Goal: Ask a question

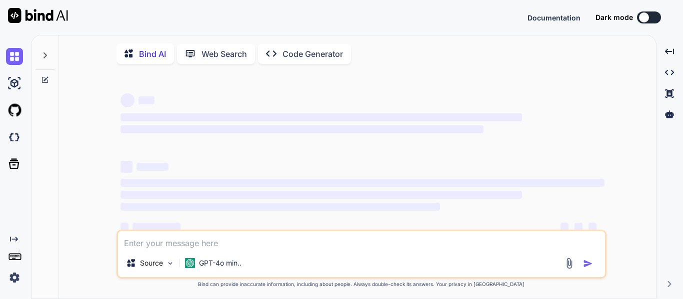
click at [40, 53] on div at bounding box center [44, 52] width 19 height 34
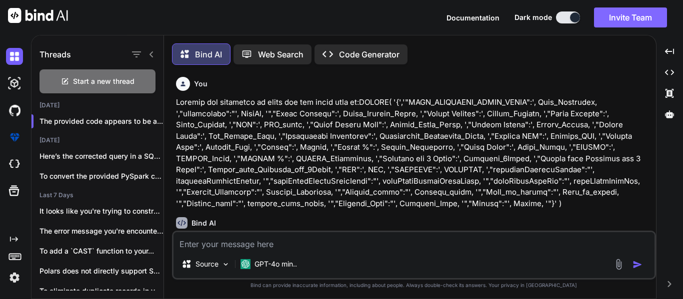
scroll to position [5, 0]
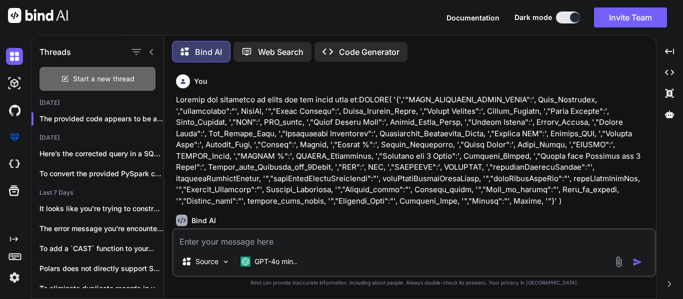
click at [132, 86] on div "Start a new thread" at bounding box center [97, 79] width 116 height 24
type textarea "x"
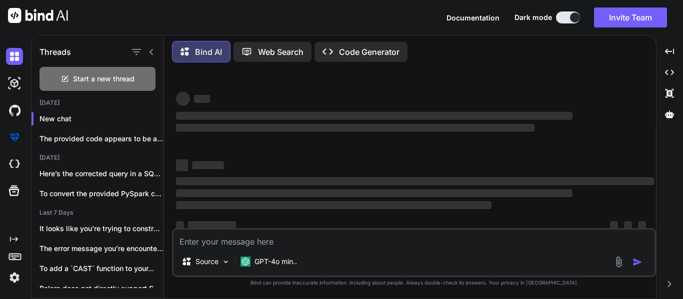
click at [322, 239] on textarea at bounding box center [413, 239] width 481 height 18
type textarea "O"
type textarea "x"
type textarea "Op"
type textarea "x"
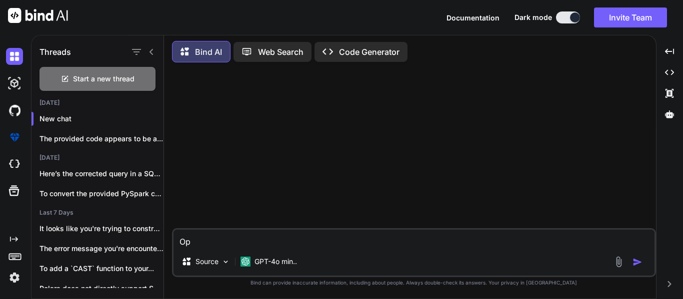
type textarea "Opt"
type textarea "x"
type textarea "Opti"
type textarea "x"
type textarea "Optim"
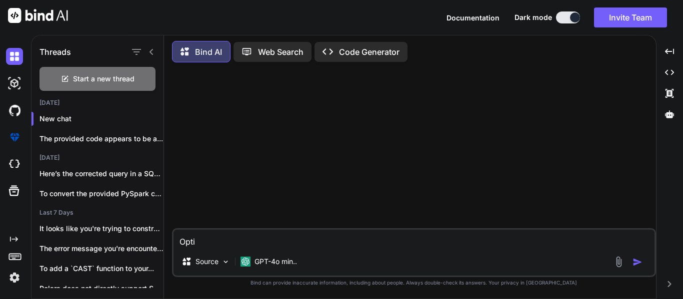
type textarea "x"
type textarea "Optimi"
type textarea "x"
type textarea "Optimiz"
type textarea "x"
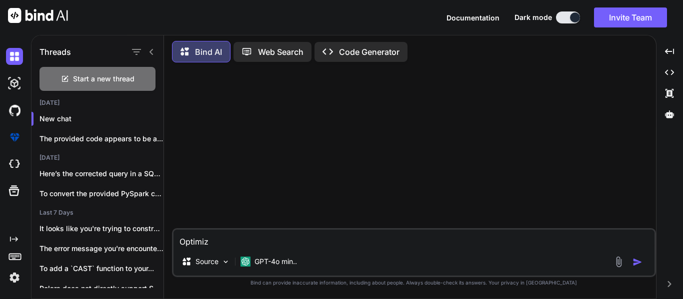
type textarea "Optimize"
type textarea "x"
type textarea "Optimize"
type textarea "x"
type textarea "Optimize t"
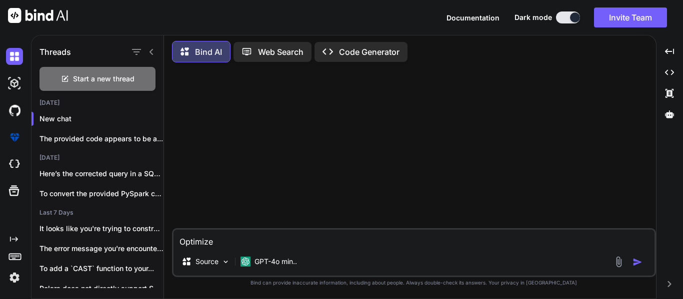
type textarea "x"
type textarea "Optimize th"
type textarea "x"
type textarea "Optimize thi"
type textarea "x"
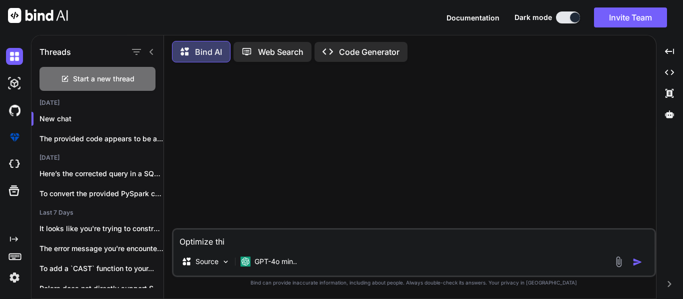
type textarea "Optimize this"
type textarea "x"
type textarea "Optimize thi"
type textarea "x"
type textarea "Optimize this"
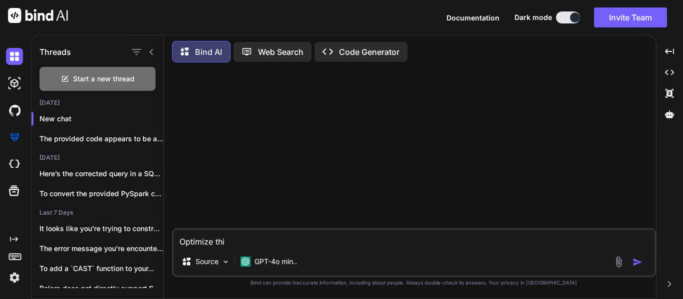
type textarea "x"
type textarea "Optimize this"
type textarea "x"
type textarea "Optimize this q"
type textarea "x"
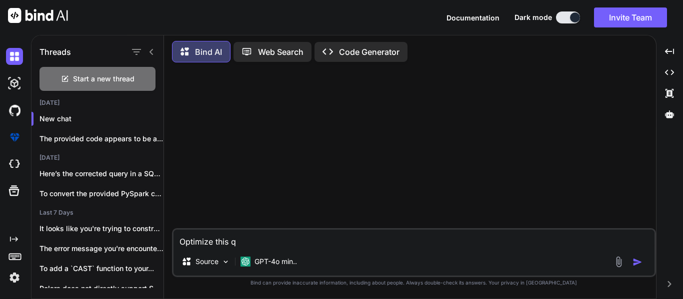
type textarea "Optimize this qu"
type textarea "x"
type textarea "Optimize this que"
type textarea "x"
type textarea "Optimize this quer"
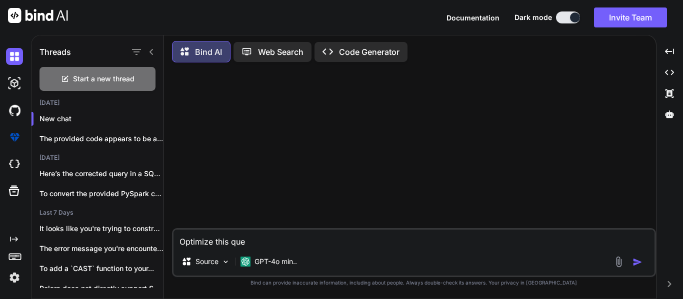
type textarea "x"
type textarea "Optimize this query"
type textarea "x"
type textarea "Optimize this query"
type textarea "x"
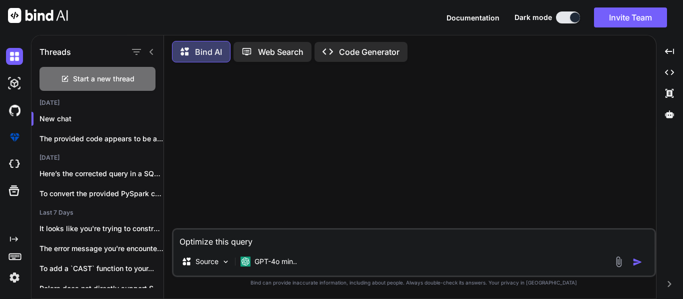
type textarea "Optimize this query t"
type textarea "x"
type textarea "Optimize this query to"
type textarea "x"
type textarea "Optimize this query to"
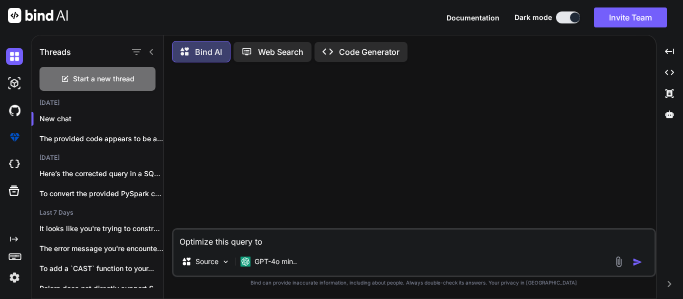
type textarea "x"
type textarea "Optimize this query to"
type textarea "x"
type textarea "Optimize this query t"
type textarea "x"
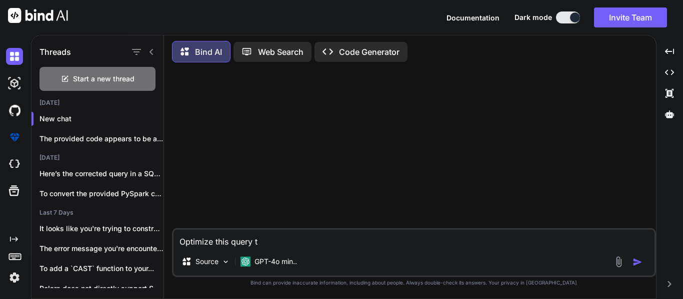
type textarea "Optimize this query"
type textarea "x"
type textarea "Optimize this query"
type textarea "x"
type textarea "Optimize this query"
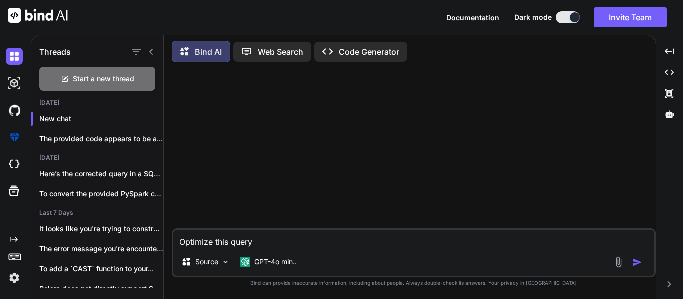
type textarea "x"
type textarea "Optimize this query a"
type textarea "x"
type textarea "Optimize this query as"
type textarea "x"
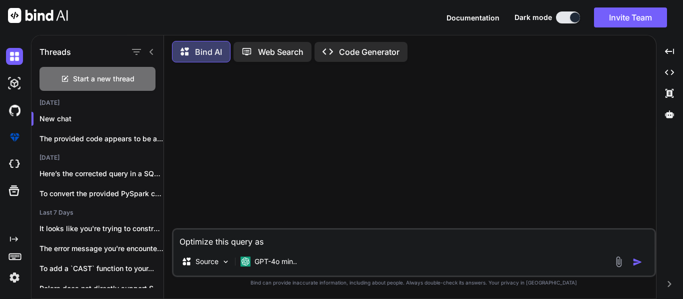
type textarea "Optimize this query as"
type textarea "x"
type textarea "Optimize this query as m"
type textarea "x"
type textarea "Optimize this query as mu"
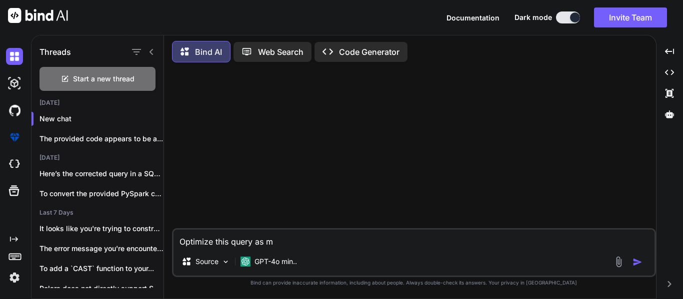
type textarea "x"
type textarea "Optimize this query as muc"
type textarea "x"
type textarea "Optimize this query as much"
type textarea "x"
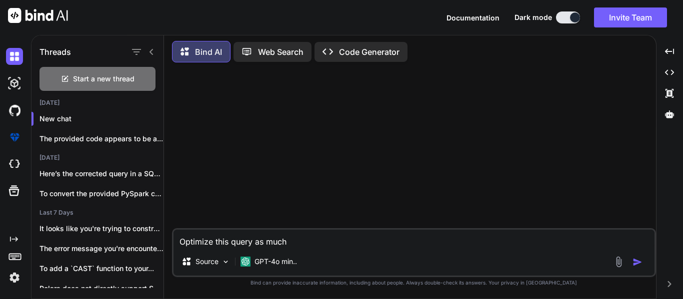
type textarea "Optimize this query as much"
type textarea "x"
type textarea "Optimize this query as much a"
type textarea "x"
type textarea "Optimize this query as much as"
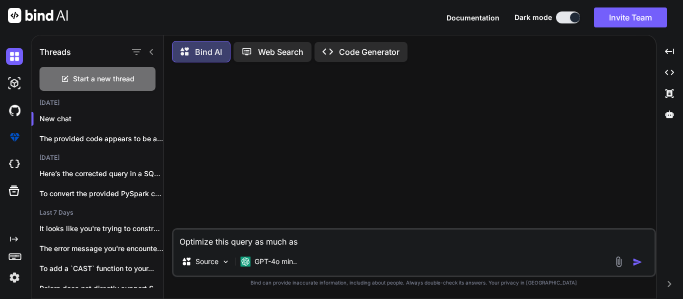
type textarea "x"
type textarea "Optimize this query as much as"
type textarea "x"
type textarea "Optimize this query as much as m"
type textarea "x"
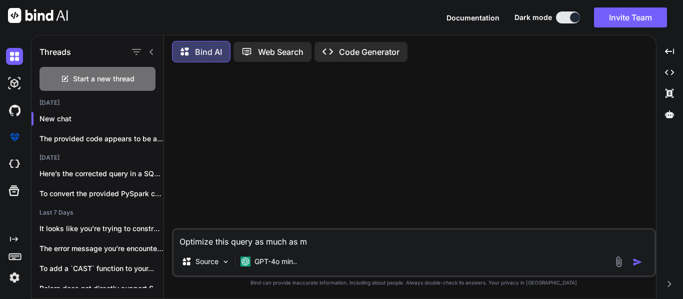
type textarea "Optimize this query as much as"
type textarea "x"
type textarea "Optimize this query as much as p"
type textarea "x"
type textarea "Optimize this query as much as po"
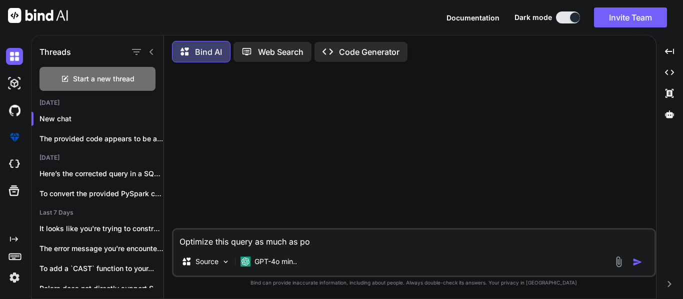
type textarea "x"
type textarea "Optimize this query as much as pos"
type textarea "x"
type textarea "Optimize this query as much as poss"
type textarea "x"
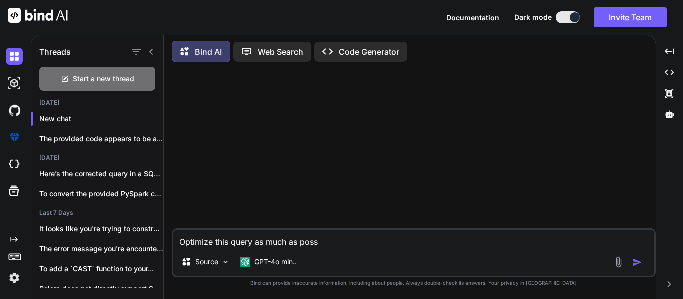
type textarea "Optimize this query as much as possi"
type textarea "x"
type textarea "Optimize this query as much as possib"
type textarea "x"
type textarea "Optimize this query as much as possibl"
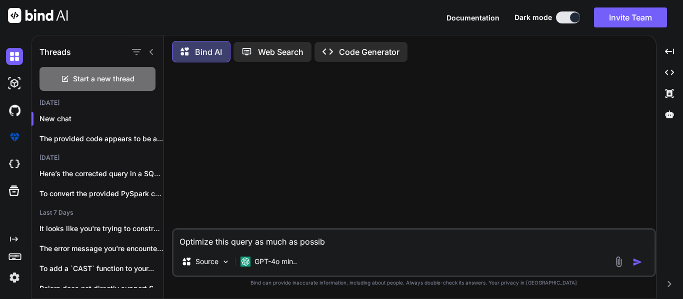
type textarea "x"
type textarea "Optimize this query as much as possible"
type textarea "x"
type textarea "Optimize athis query as much as possible"
type textarea "x"
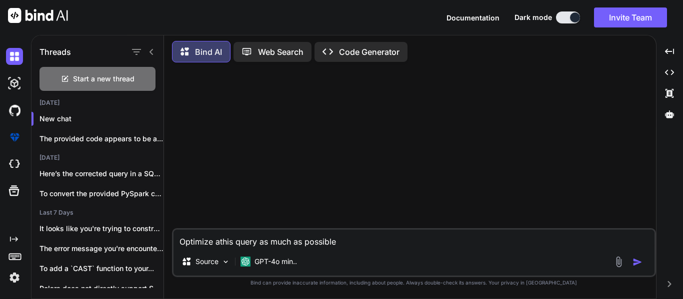
type textarea "Optimize [PERSON_NAME] query as much as possible"
type textarea "x"
type textarea "Optimize andthis query as much as possible"
type textarea "x"
type textarea "Optimize and this query as much as possible"
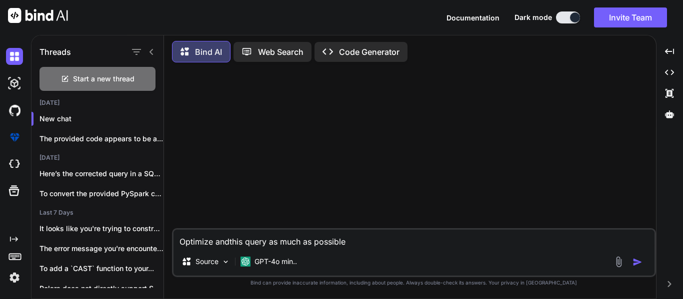
type textarea "x"
type textarea "Optimize and mthis query as much as possible"
type textarea "x"
type textarea "Optimize and [PERSON_NAME] query as much as possible"
type textarea "x"
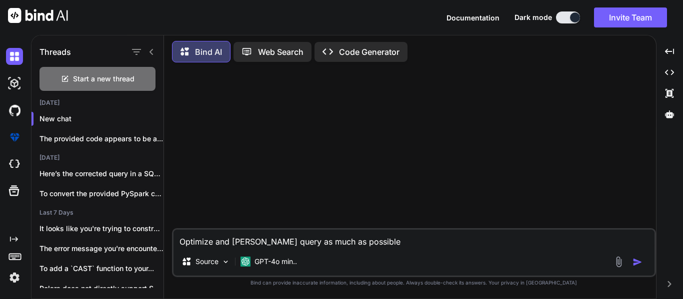
type textarea "Optimize and makthis query as much as possible"
type textarea "x"
type textarea "Optimize and makethis query as much as possible"
type textarea "x"
type textarea "Optimize and make this query as much as possible"
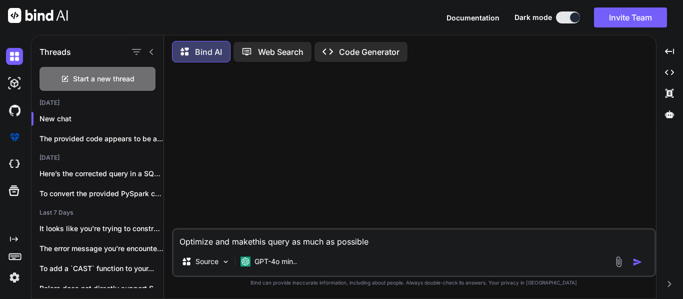
type textarea "x"
type textarea "Optimize and make this query eas much as possible"
type textarea "x"
type textarea "Optimize and make this query efas much as possible"
type textarea "x"
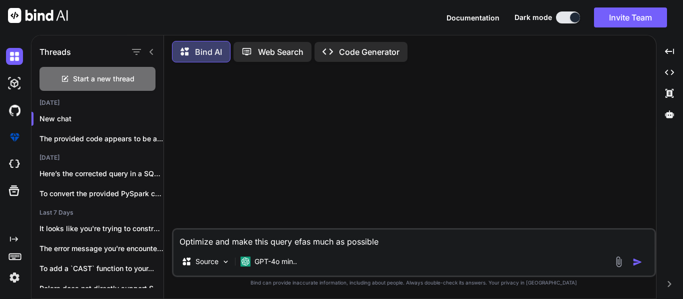
type textarea "Optimize and make this query effas much as possible"
type textarea "x"
type textarea "Optimize and make this query effias much as possible"
type textarea "x"
type textarea "Optimize and make this query efficas much as possible"
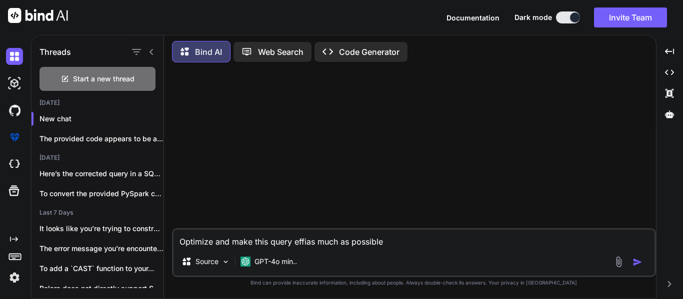
type textarea "x"
type textarea "Optimize and make this query efficias much as possible"
type textarea "x"
type textarea "Optimize and make this query efficieas much as possible"
type textarea "x"
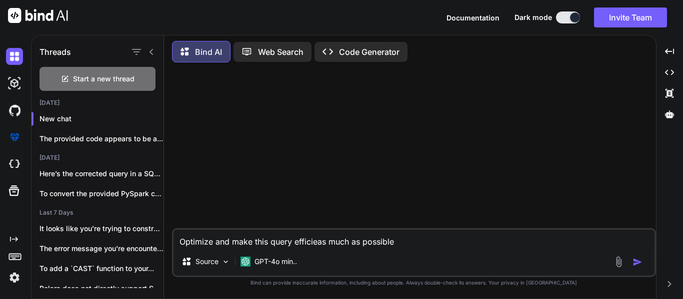
type textarea "Optimize and make this query efficienas much as possible"
type textarea "x"
type textarea "Optimize and make this query efficientas much as possible"
type textarea "x"
type textarea "Optimize and make this query efficient as much as possible"
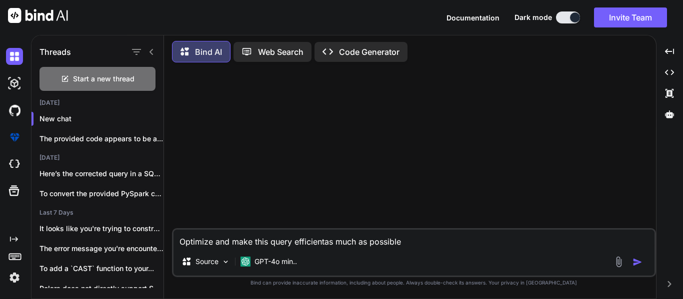
type textarea "x"
type textarea "Optimize and make this query efficient as much as possible:"
type textarea "x"
type textarea "Optimize and make this query efficient as much as possible"
type textarea "x"
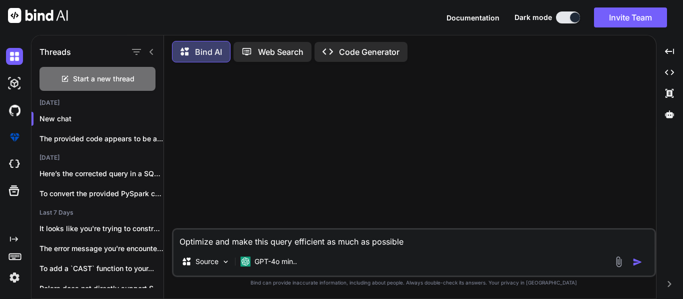
type textarea "Optimize and make this query efficient as much as possible,"
type textarea "x"
type textarea "Optimize and make this query efficient as much as possible,"
type textarea "x"
type textarea "Optimize and make this query efficient as much as possible, d"
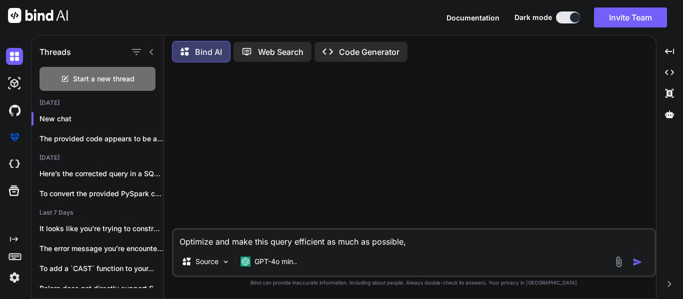
type textarea "x"
type textarea "Optimize and make this query efficient as much as possible, do"
type textarea "x"
type textarea "Optimize and make this query efficient as much as possible, don"
type textarea "x"
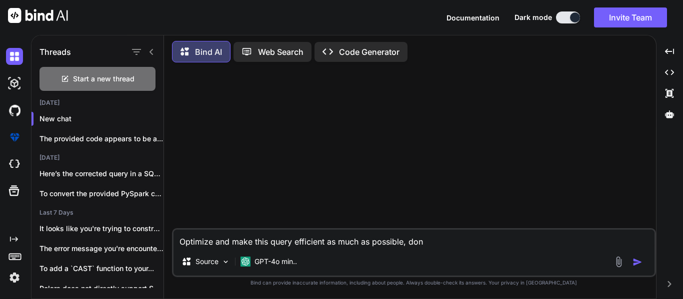
type textarea "Optimize and make this query efficient as much as possible, do"
type textarea "x"
type textarea "Optimize and make this query efficient as much as possible, d"
type textarea "x"
type textarea "Optimize and make this query efficient as much as possible,"
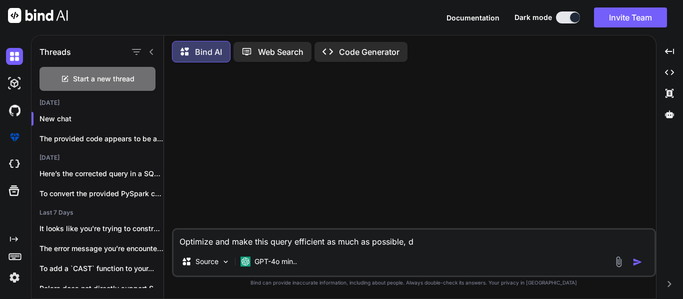
type textarea "x"
type textarea "Optimize and make this query efficient as much as possible,"
type textarea "x"
type textarea "Optimize and make this query efficient as much as possible"
type textarea "x"
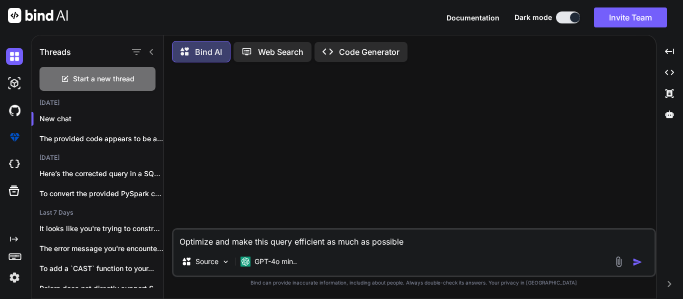
type textarea "Optimize and make this query efficient as much as possible"
type textarea "x"
type textarea "Optimize and make this query efficient as much as possible ("
type textarea "x"
type textarea "Optimize and make this query efficient as much as possible (d"
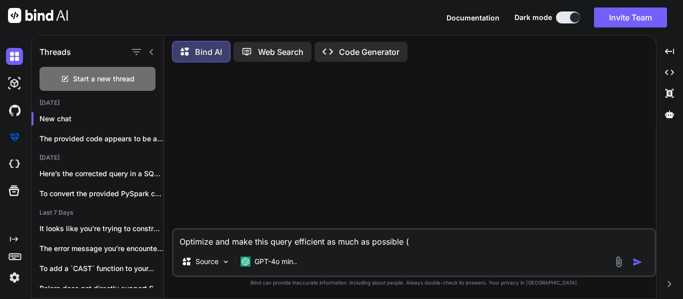
type textarea "x"
type textarea "Optimize and make this query efficient as much as possible (do"
type textarea "x"
type textarea "Optimize and make this query efficient as much as possible (don"
type textarea "x"
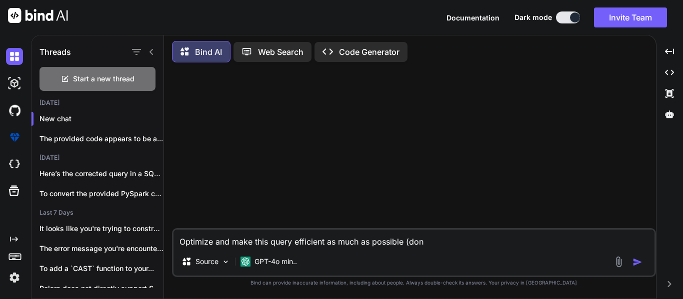
type textarea "Optimize and make this query efficient as much as possible (don'"
type textarea "x"
type textarea "Optimize and make this query efficient as much as possible (don't"
type textarea "x"
type textarea "Optimize and make this query efficient as much as possible (don't"
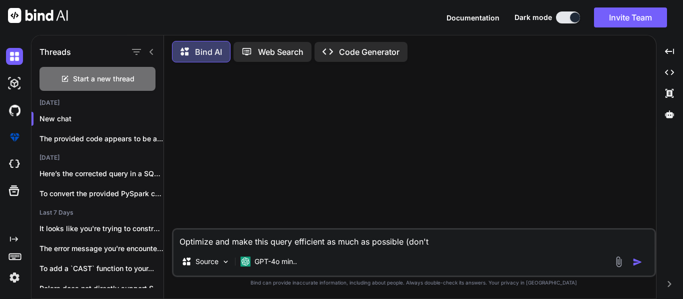
type textarea "x"
type textarea "Optimize and make this query efficient as much as possible (don't c"
type textarea "x"
type textarea "Optimize and make this query efficient as much as possible (don't ch"
type textarea "x"
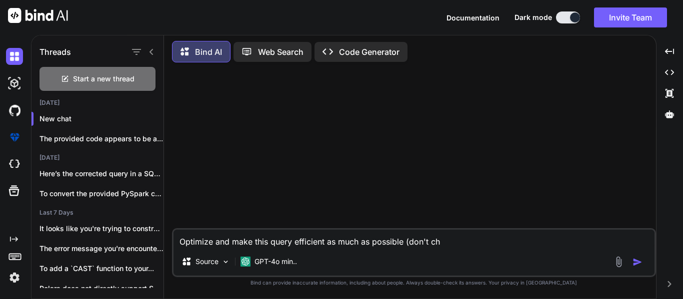
type textarea "Optimize and make this query efficient as much as possible (don't cha"
type textarea "x"
type textarea "Optimize and make this query efficient as much as possible (don't chan"
type textarea "x"
type textarea "Optimize and make this query efficient as much as possible (don't [PERSON_NAME]"
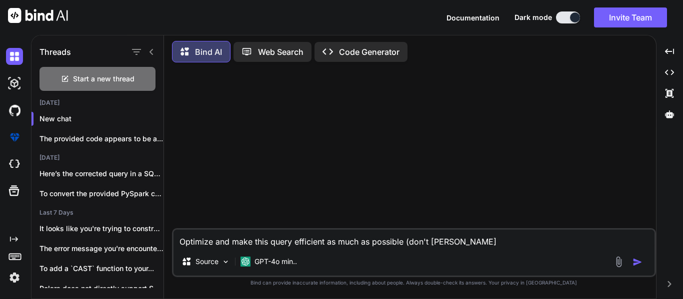
type textarea "x"
type textarea "Optimize and make this query efficient as much as possible (don't change"
type textarea "x"
type textarea "Optimize and make this query efficient as much as possible (don't change"
type textarea "x"
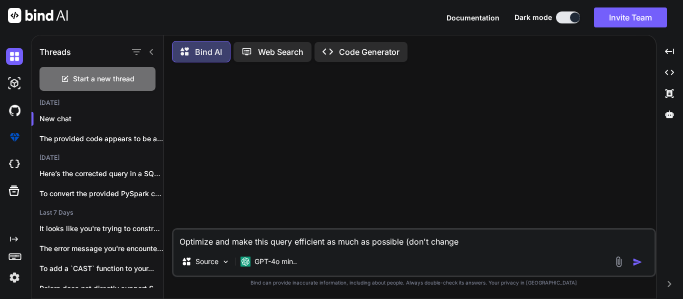
type textarea "Optimize and make this query efficient as much as possible (don't change a"
type textarea "x"
type textarea "Optimize and make this query efficient as much as possible (don't change an"
type textarea "x"
type textarea "Optimize and make this query efficient as much as possible (don't change any"
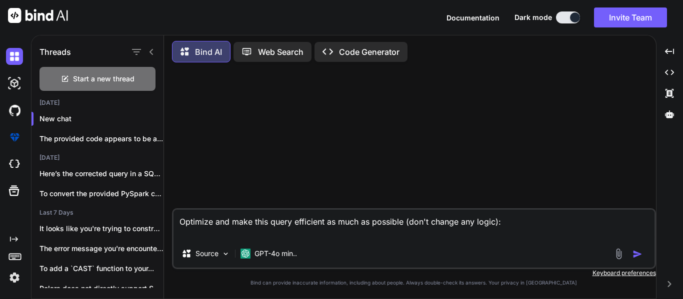
paste textarea "WITH UniqueEvaluationCodes AS ( SELECT DISTINCT pem.evaluation_model_code FROM …"
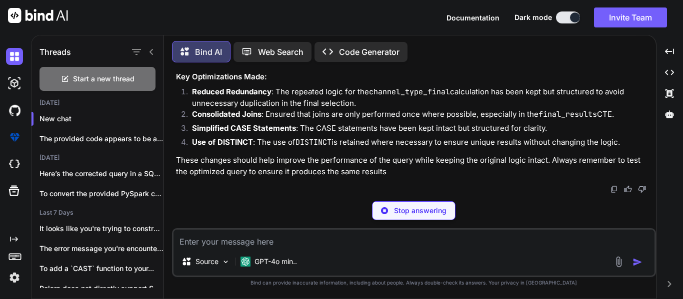
scroll to position [3846, 0]
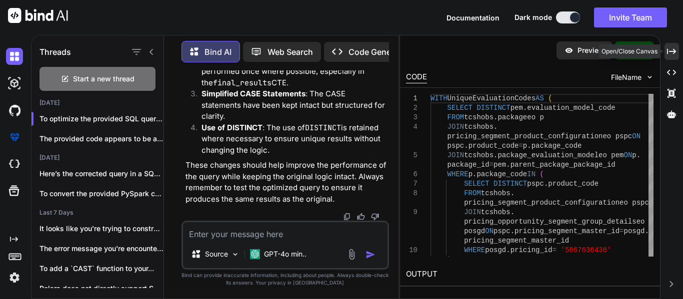
click at [675, 48] on icon "Created with Pixso." at bounding box center [671, 51] width 9 height 9
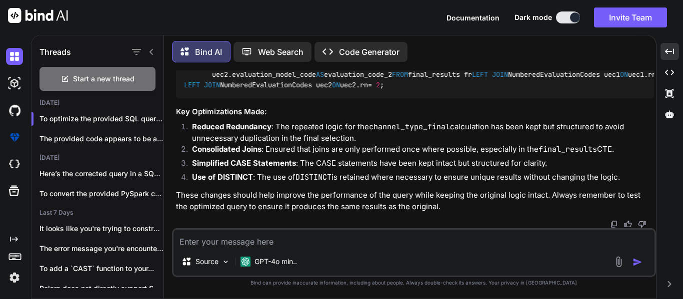
scroll to position [2511, 0]
drag, startPoint x: 415, startPoint y: 128, endPoint x: 381, endPoint y: 130, distance: 33.5
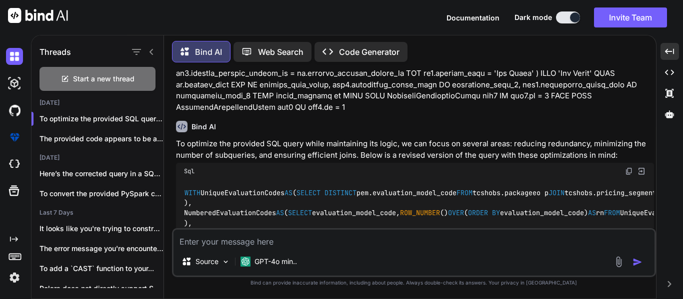
scroll to position [812, 0]
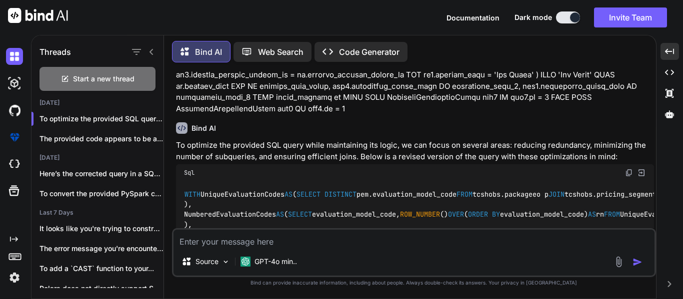
click at [631, 177] on img at bounding box center [629, 173] width 8 height 8
